Goal: Navigation & Orientation: Find specific page/section

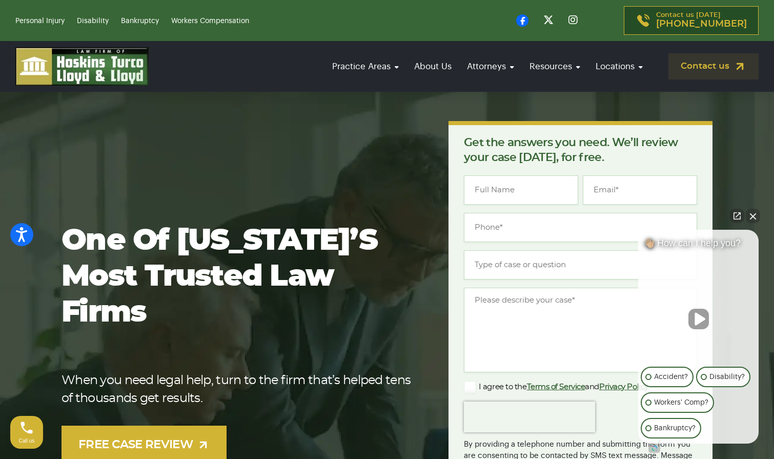
click at [753, 217] on button "Close Intaker Chat Widget" at bounding box center [753, 216] width 14 height 14
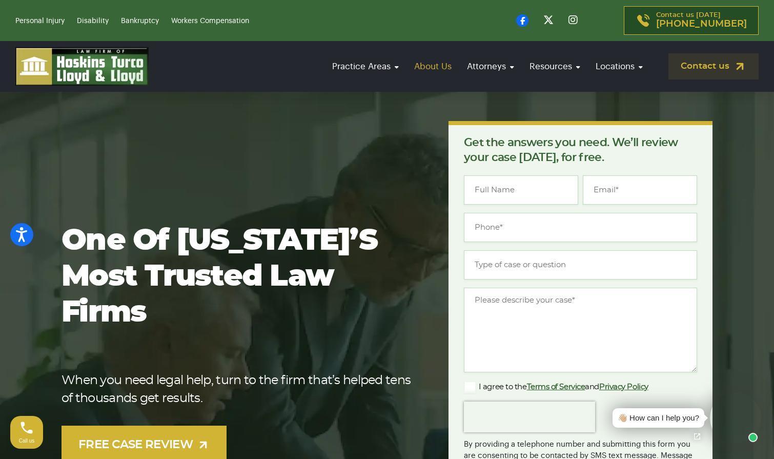
click at [433, 65] on link "About Us" at bounding box center [433, 66] width 48 height 29
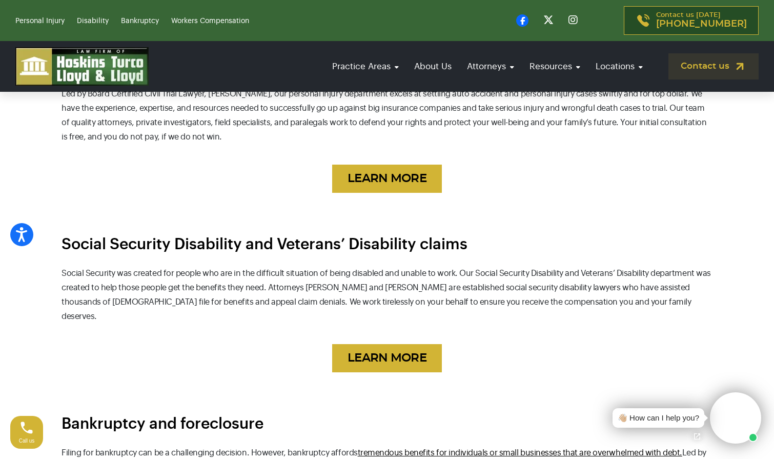
scroll to position [655, 0]
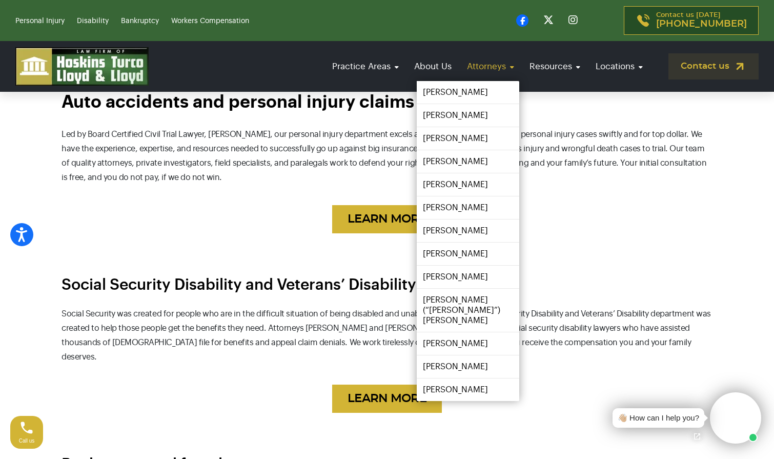
click at [487, 68] on link "Attorneys" at bounding box center [490, 66] width 57 height 29
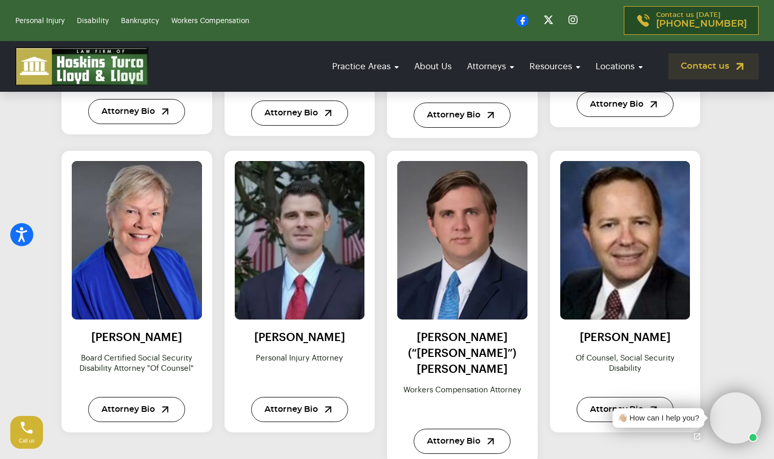
scroll to position [1063, 0]
